Goal: Information Seeking & Learning: Learn about a topic

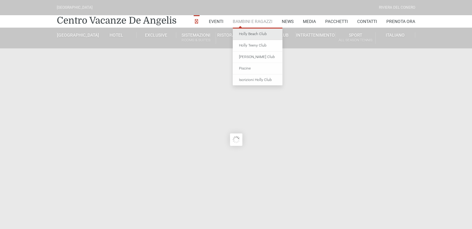
click at [250, 35] on link "Holly Beach Club" at bounding box center [258, 34] width 50 height 11
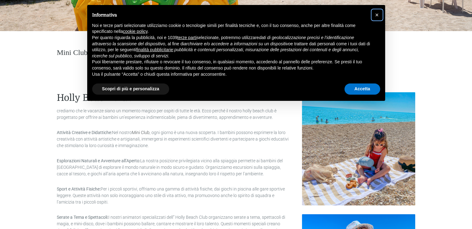
click at [376, 13] on span "×" at bounding box center [378, 14] width 4 height 7
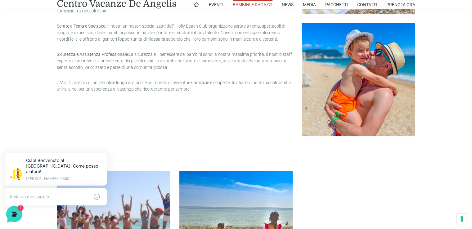
scroll to position [311, 0]
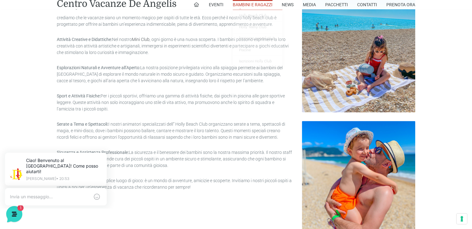
click at [258, 4] on link "Bambini e Ragazzi" at bounding box center [253, 4] width 40 height 9
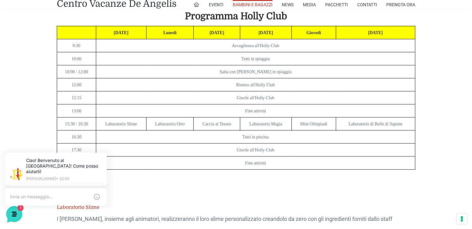
scroll to position [1243, 0]
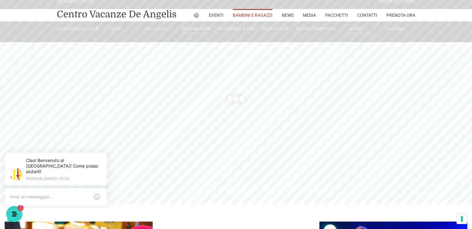
scroll to position [0, 0]
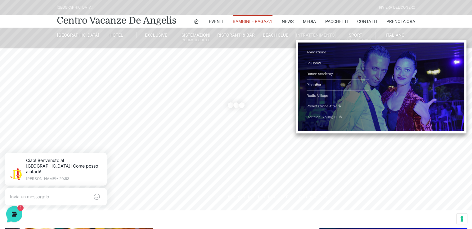
click at [318, 112] on link "Iscrizioni Young Club" at bounding box center [338, 117] width 62 height 11
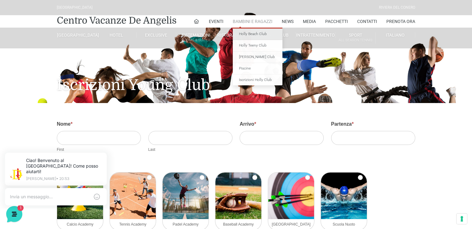
click at [254, 32] on link "Holly Beach Club" at bounding box center [258, 34] width 50 height 11
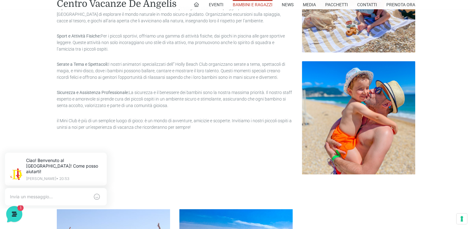
scroll to position [342, 0]
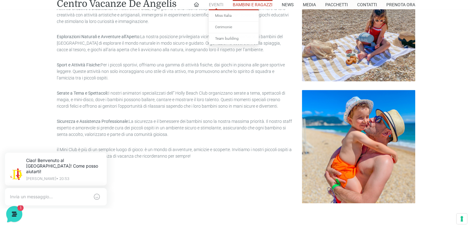
click at [218, 8] on link "Eventi" at bounding box center [216, 4] width 15 height 9
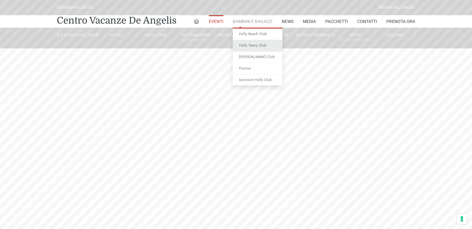
click at [246, 44] on link "Holly Teeny Club" at bounding box center [258, 45] width 50 height 11
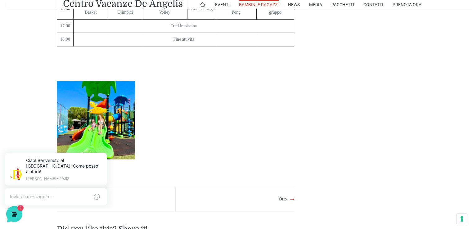
scroll to position [839, 0]
